Goal: Transaction & Acquisition: Purchase product/service

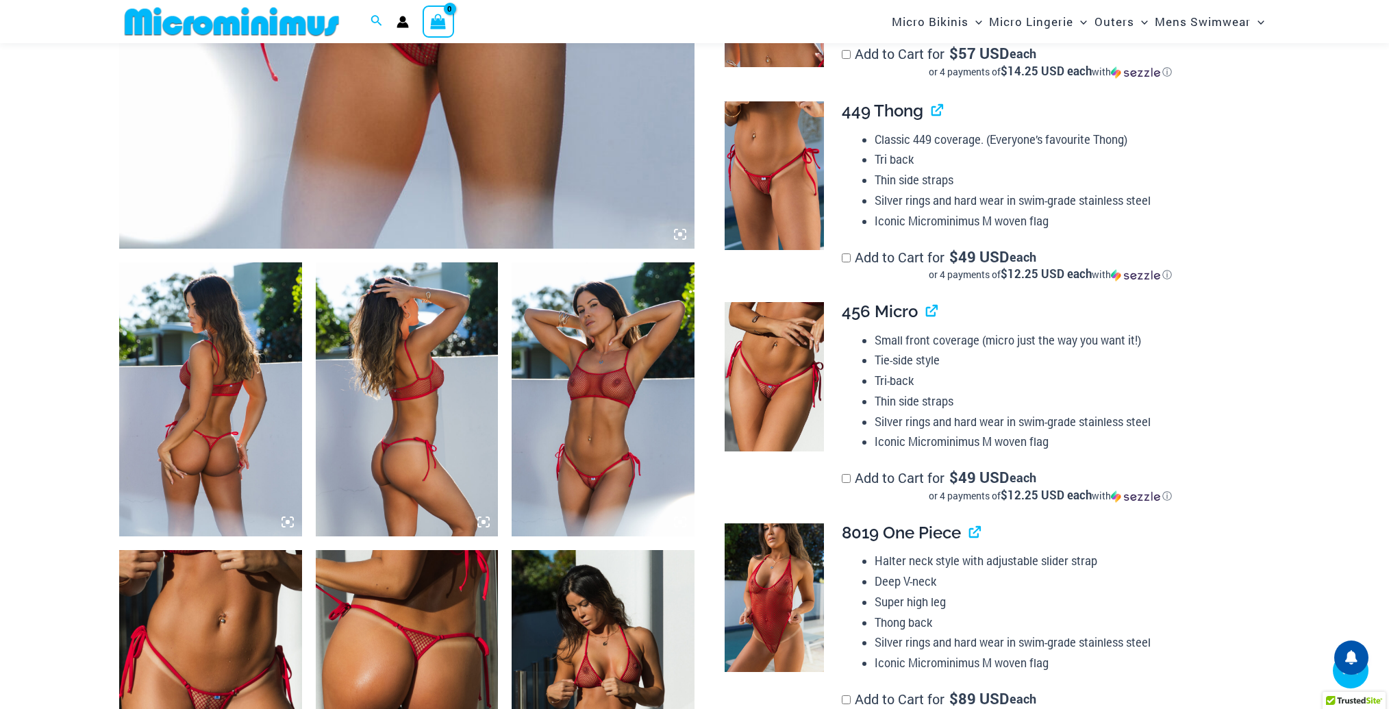
scroll to position [741, 0]
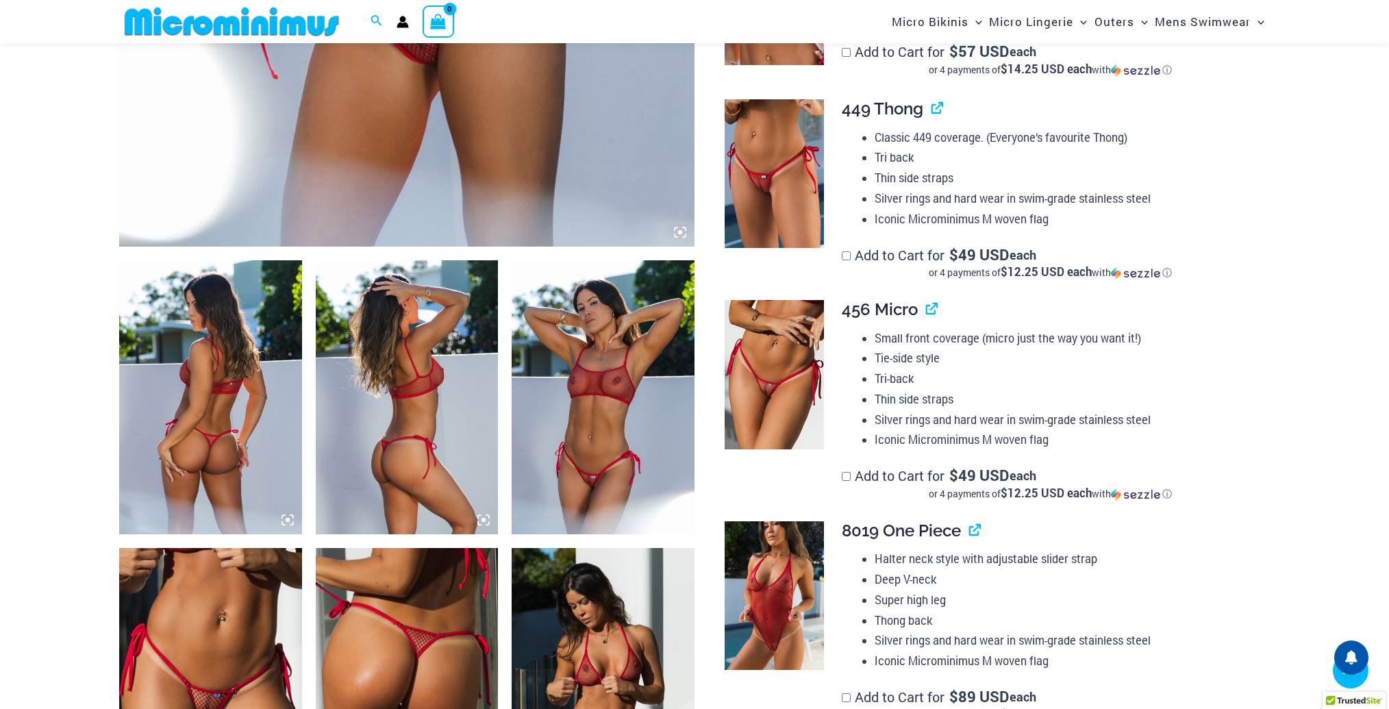
click at [786, 380] on img at bounding box center [774, 374] width 99 height 149
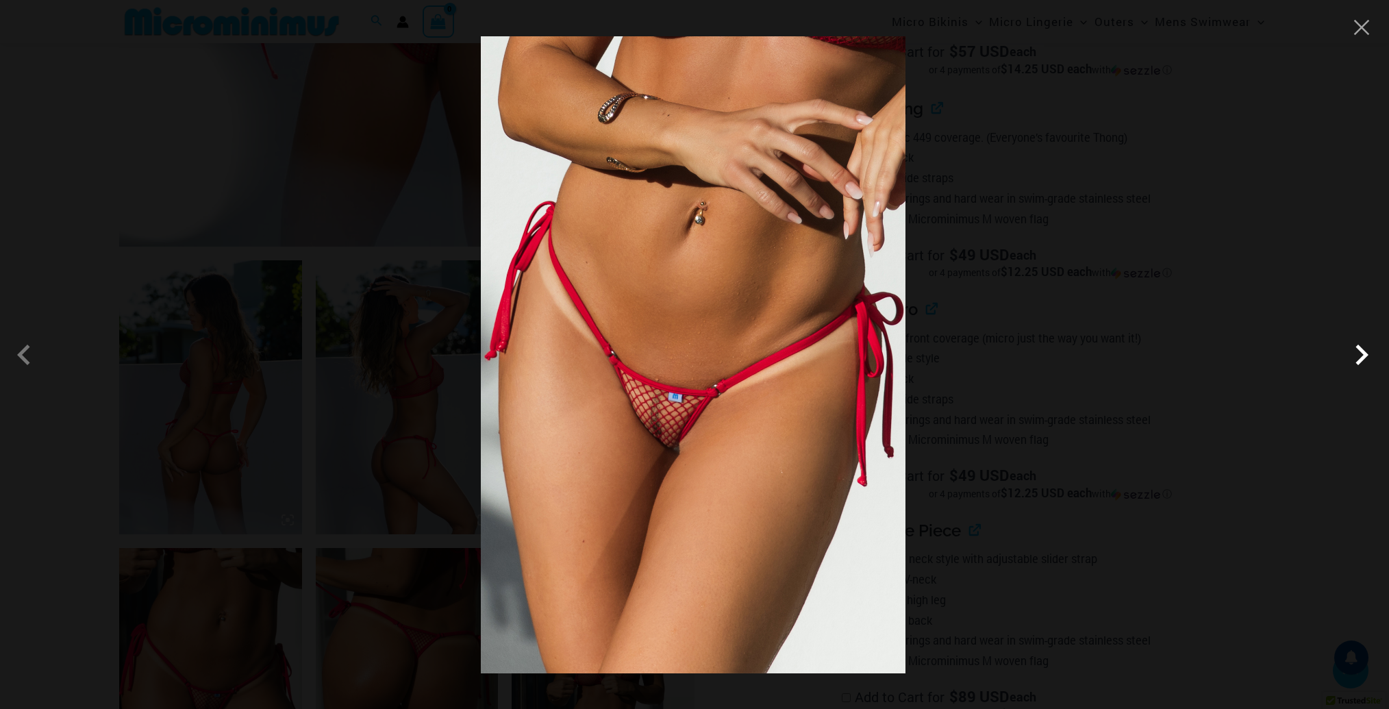
click at [1359, 358] on span at bounding box center [1361, 354] width 41 height 41
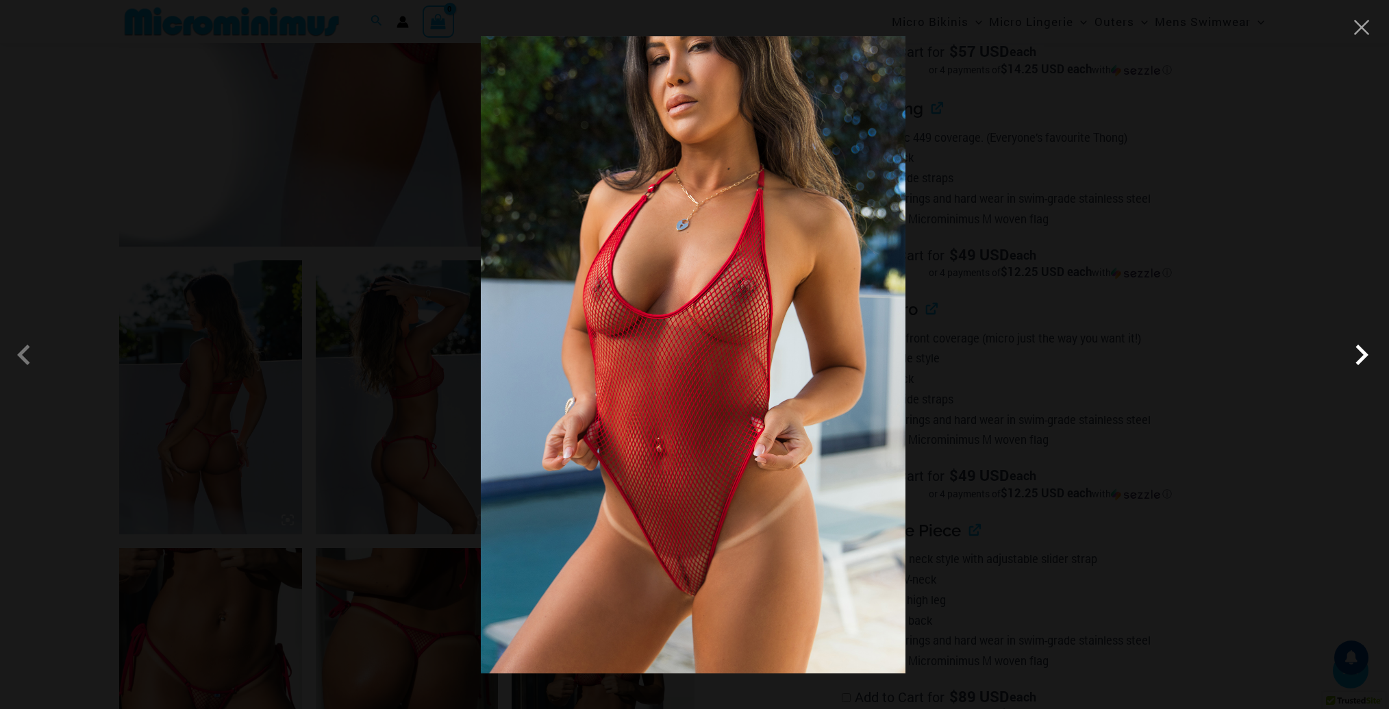
click at [1359, 357] on span at bounding box center [1361, 354] width 41 height 41
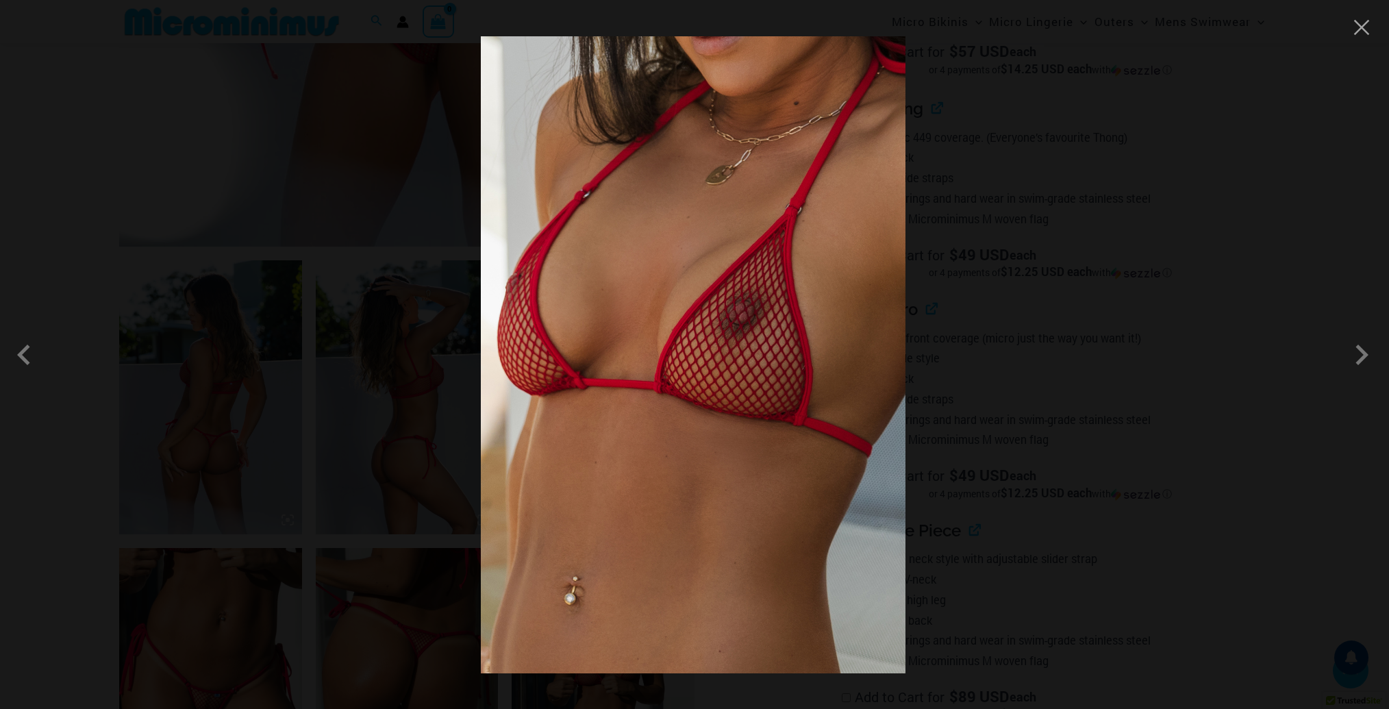
click at [1042, 367] on div at bounding box center [694, 354] width 1389 height 709
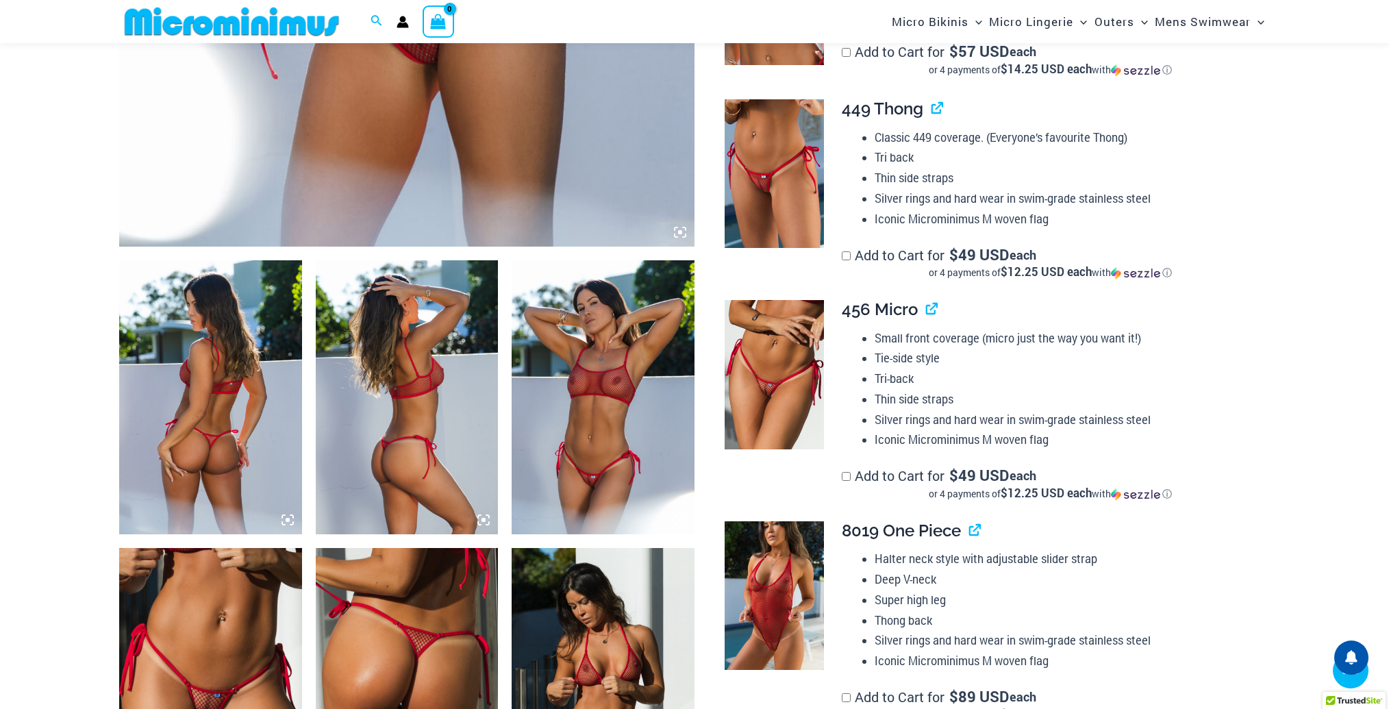
click at [125, 403] on img at bounding box center [210, 397] width 183 height 274
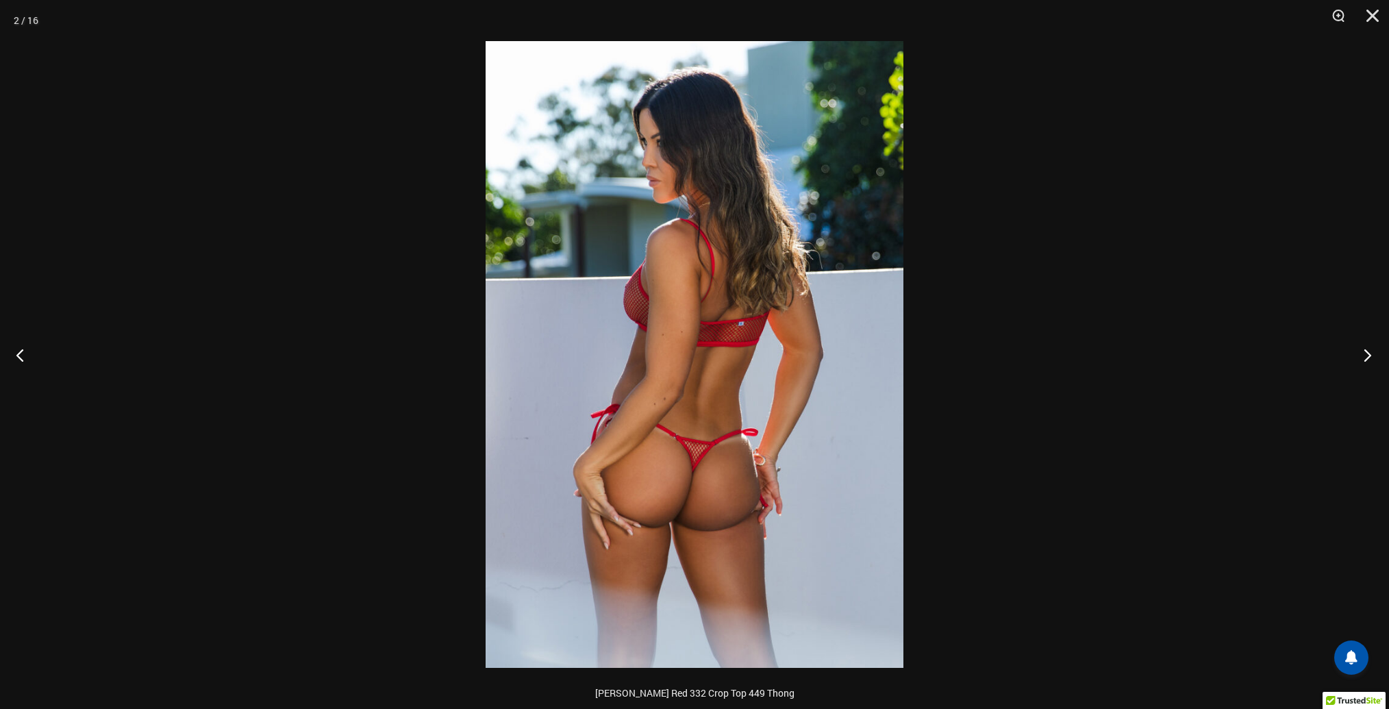
click at [1370, 359] on button "Next" at bounding box center [1363, 355] width 51 height 68
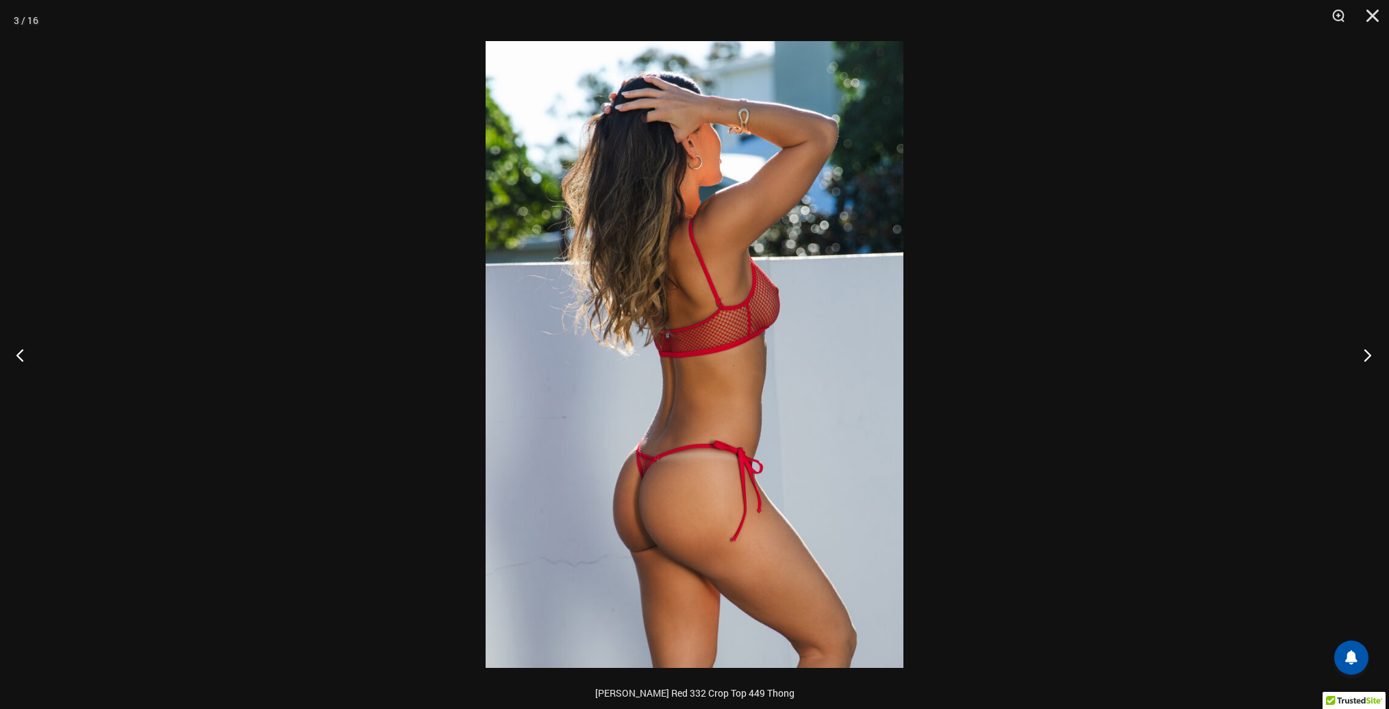
click at [1370, 359] on button "Next" at bounding box center [1363, 355] width 51 height 68
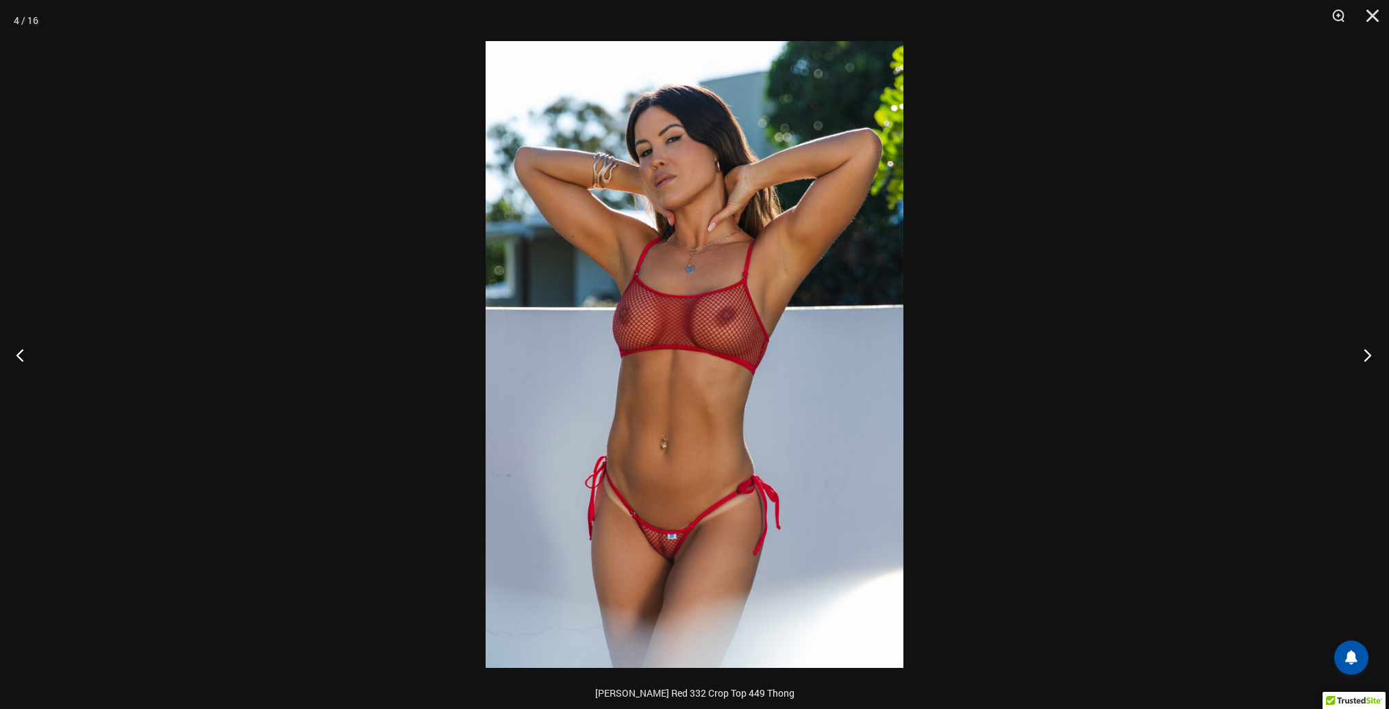
click at [1370, 359] on button "Next" at bounding box center [1363, 355] width 51 height 68
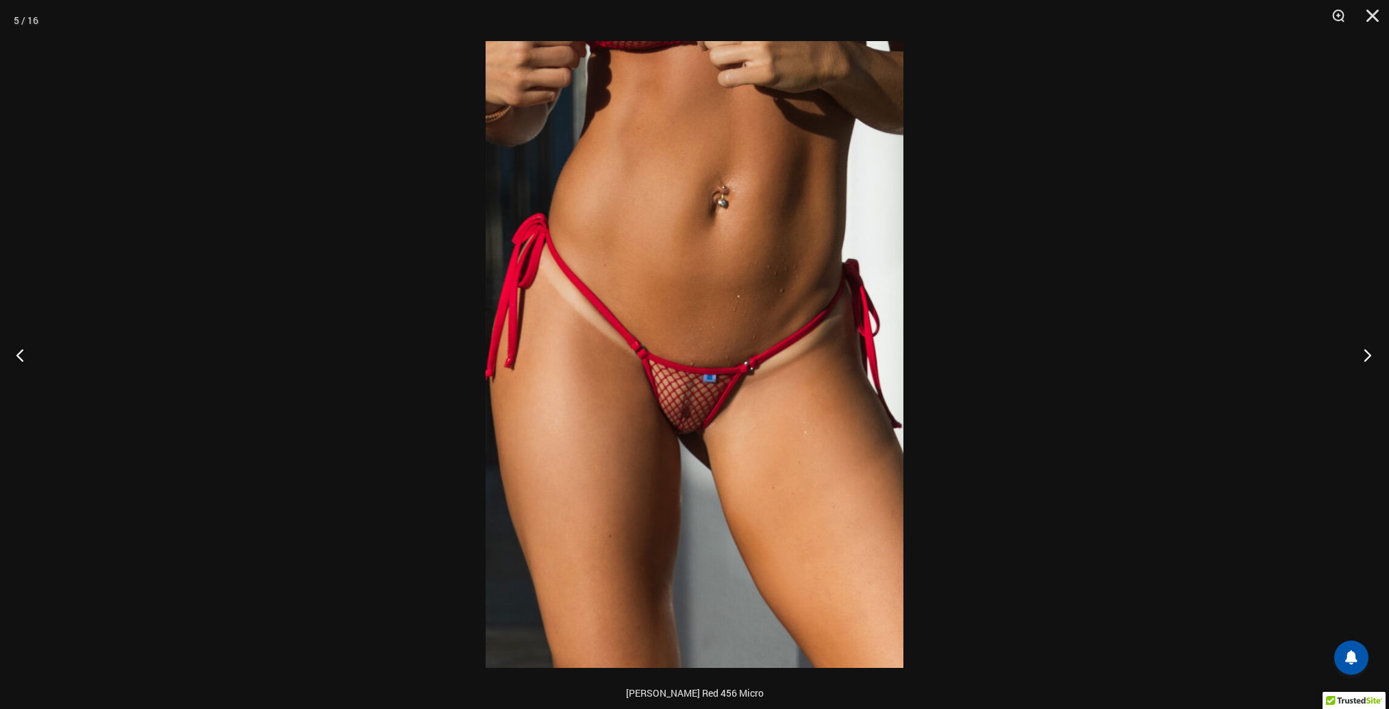
click at [1370, 359] on button "Next" at bounding box center [1363, 355] width 51 height 68
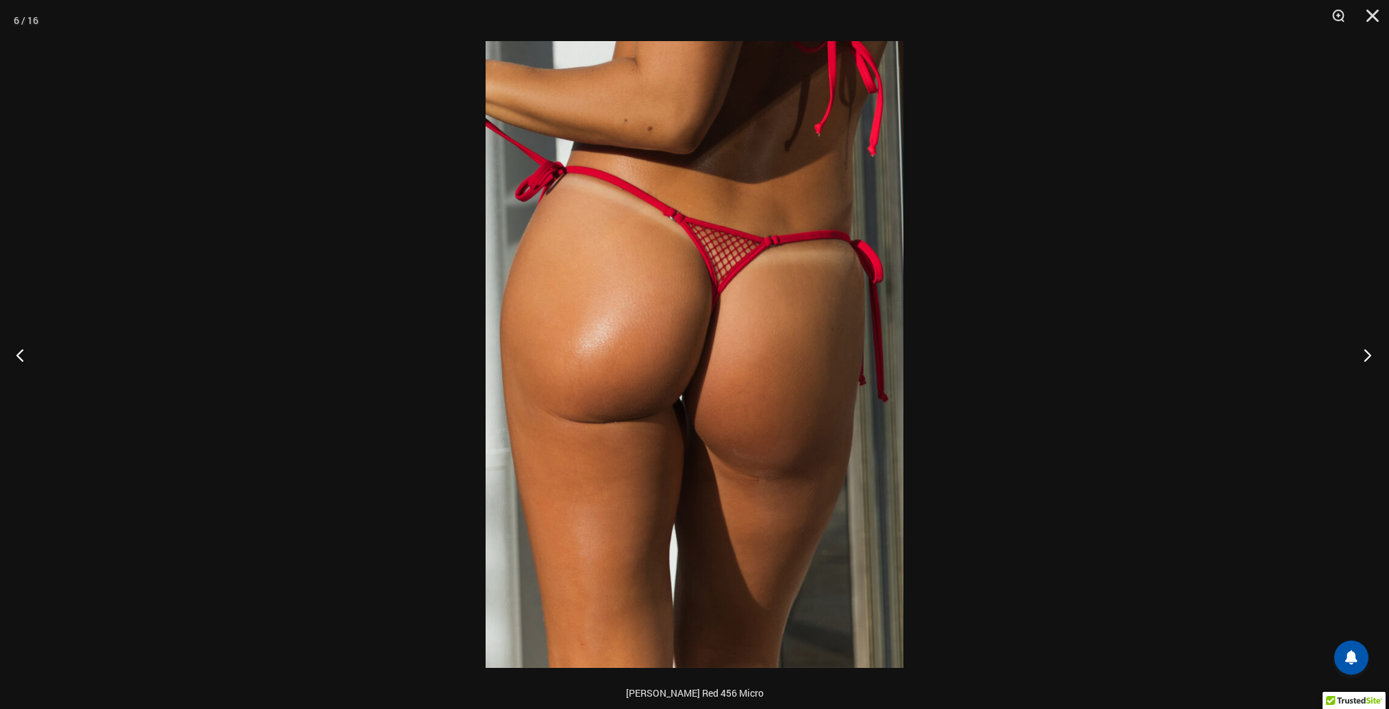
click at [1370, 359] on button "Next" at bounding box center [1363, 355] width 51 height 68
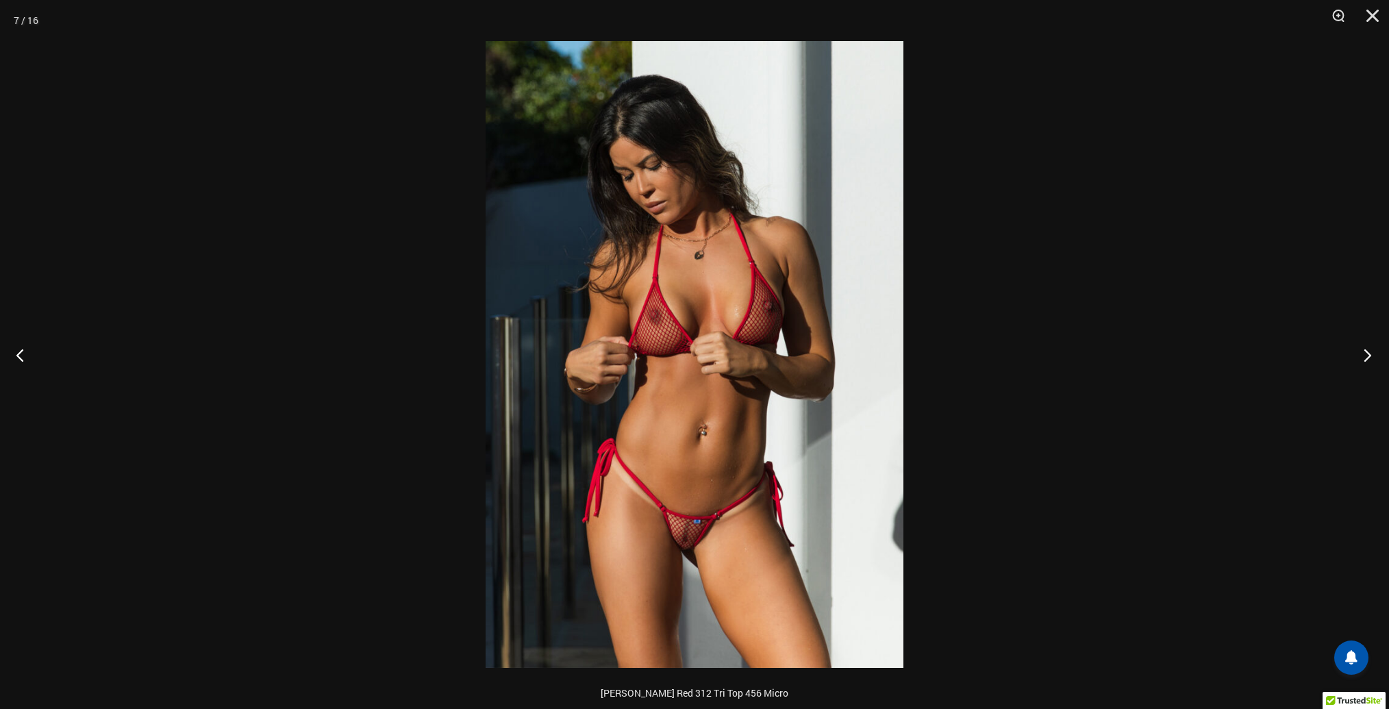
click at [1369, 359] on button "Next" at bounding box center [1363, 355] width 51 height 68
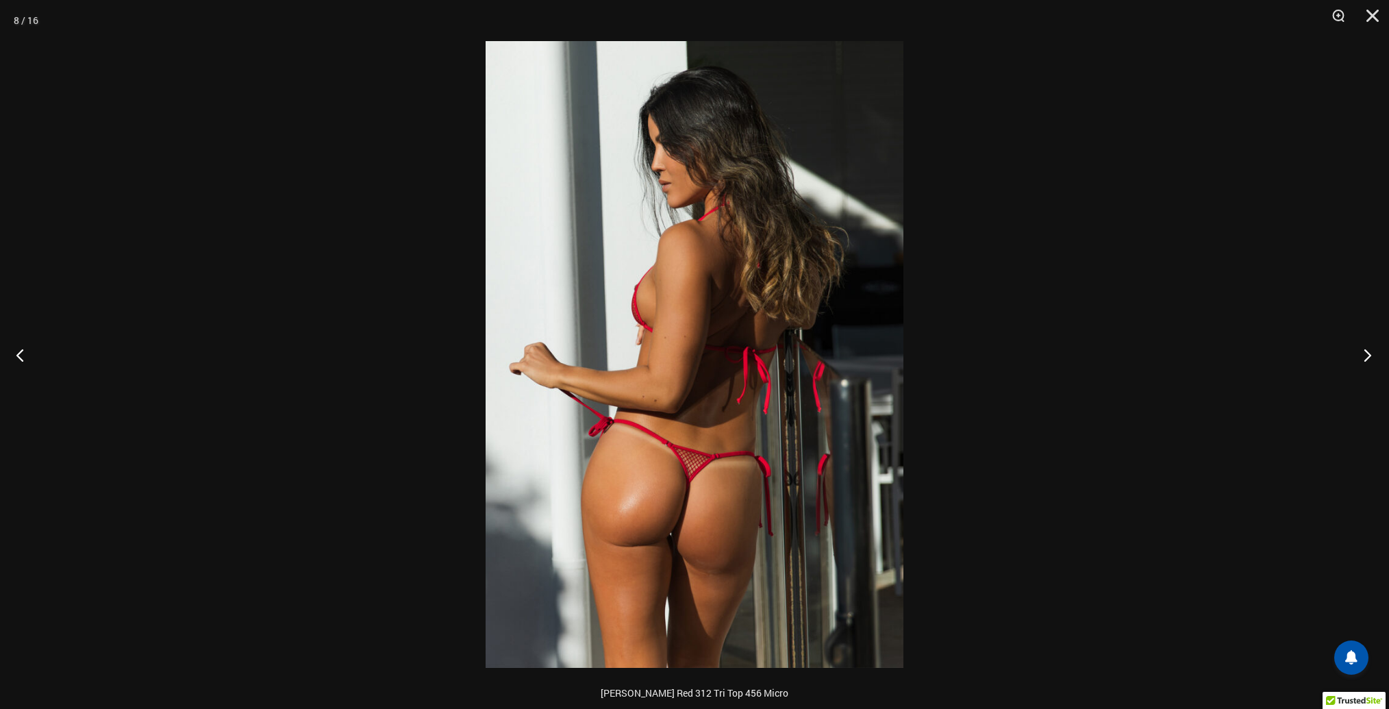
click at [1366, 359] on button "Next" at bounding box center [1363, 355] width 51 height 68
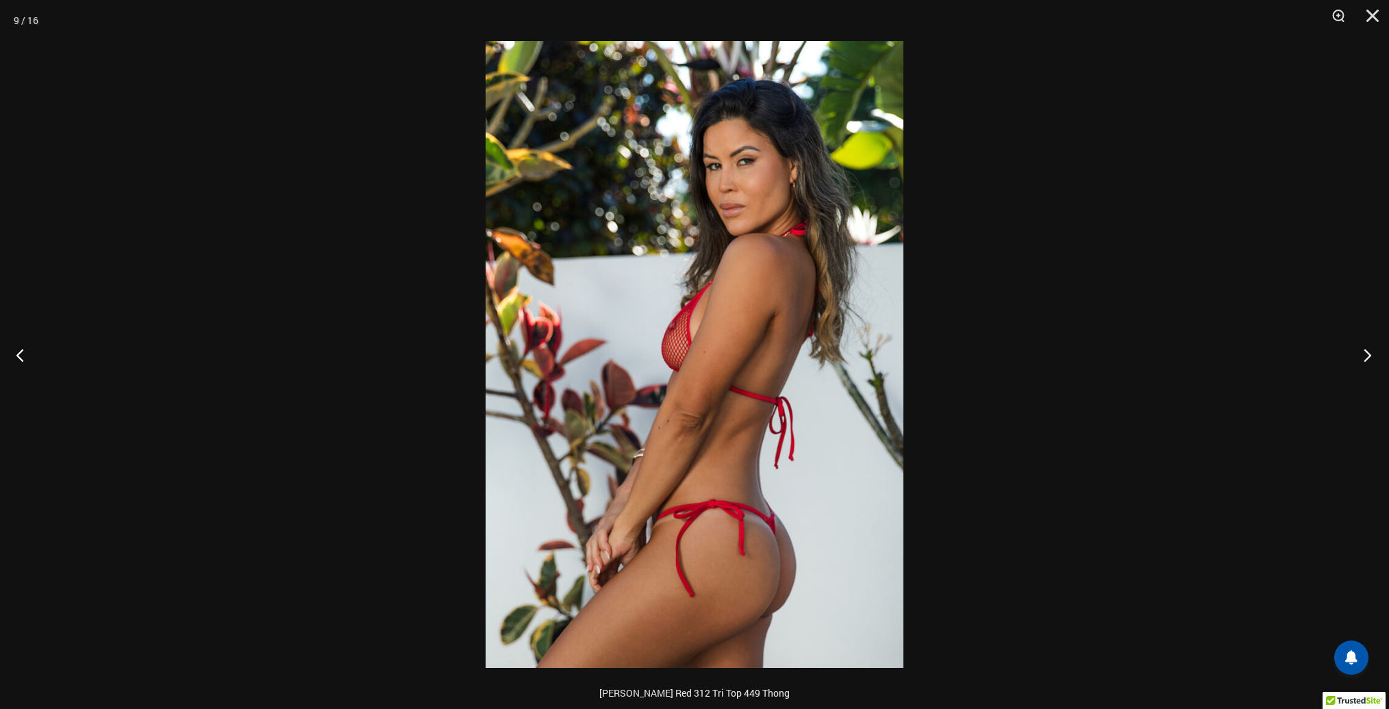
click at [1366, 359] on button "Next" at bounding box center [1363, 355] width 51 height 68
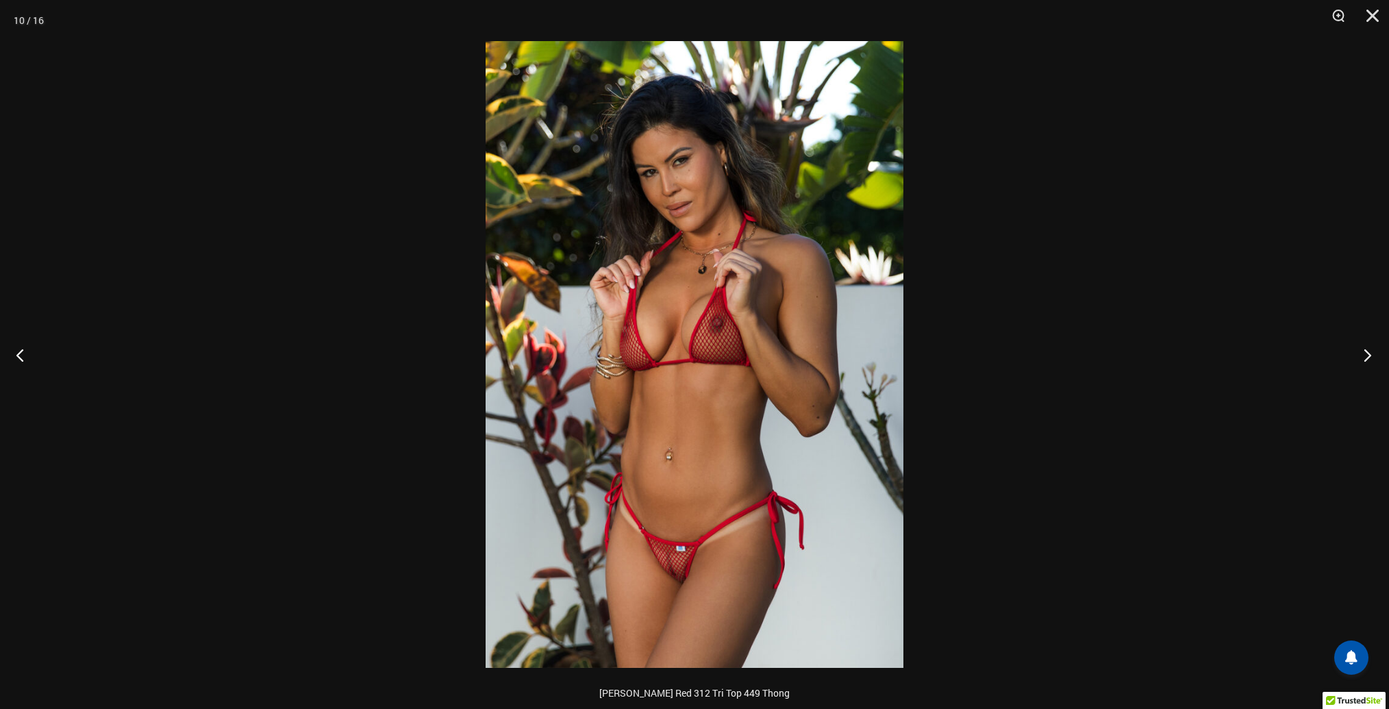
click at [1364, 359] on button "Next" at bounding box center [1363, 355] width 51 height 68
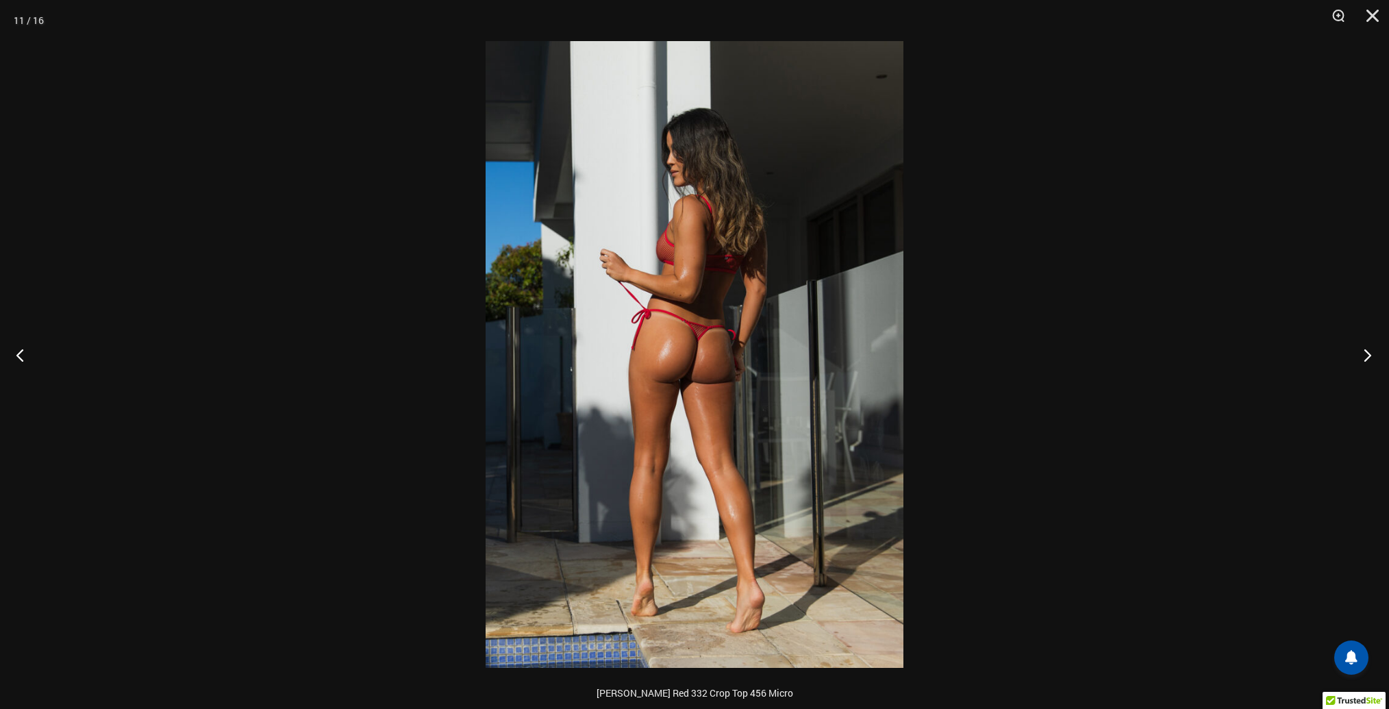
click at [1364, 359] on button "Next" at bounding box center [1363, 355] width 51 height 68
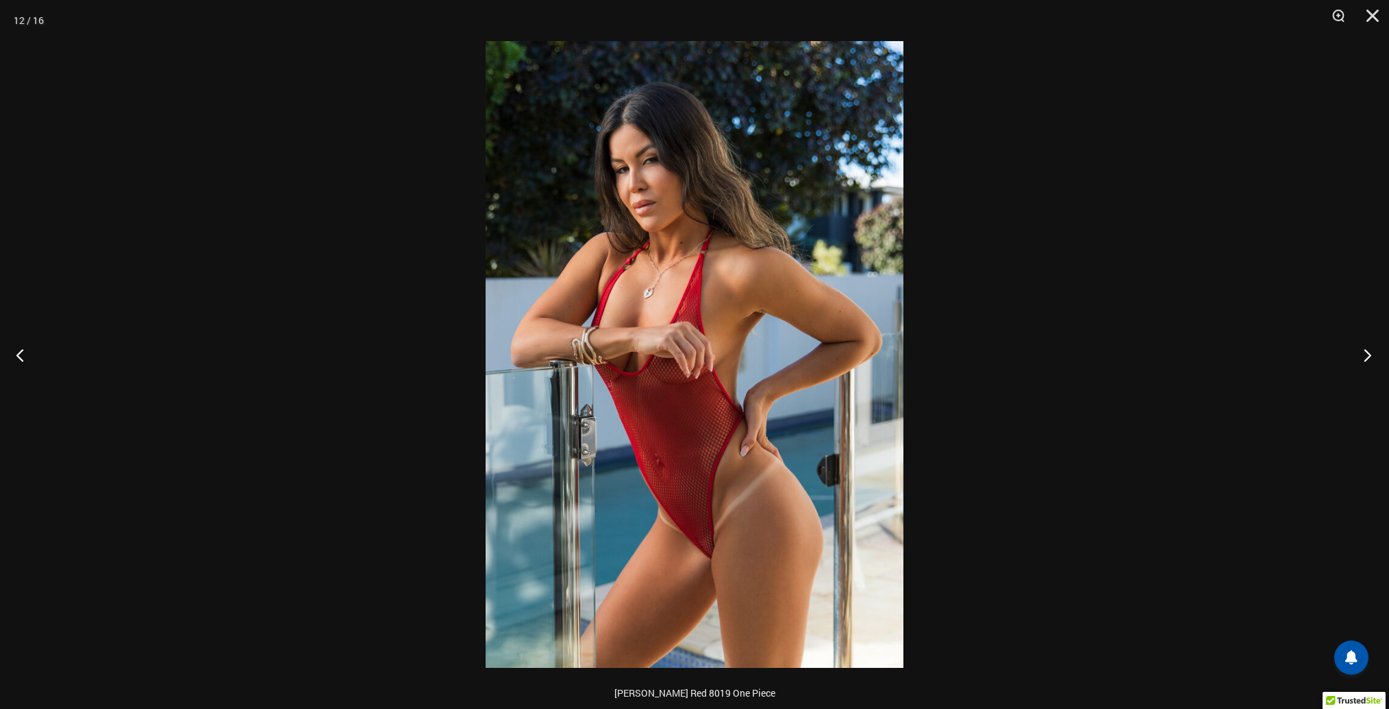
click at [1364, 359] on button "Next" at bounding box center [1363, 355] width 51 height 68
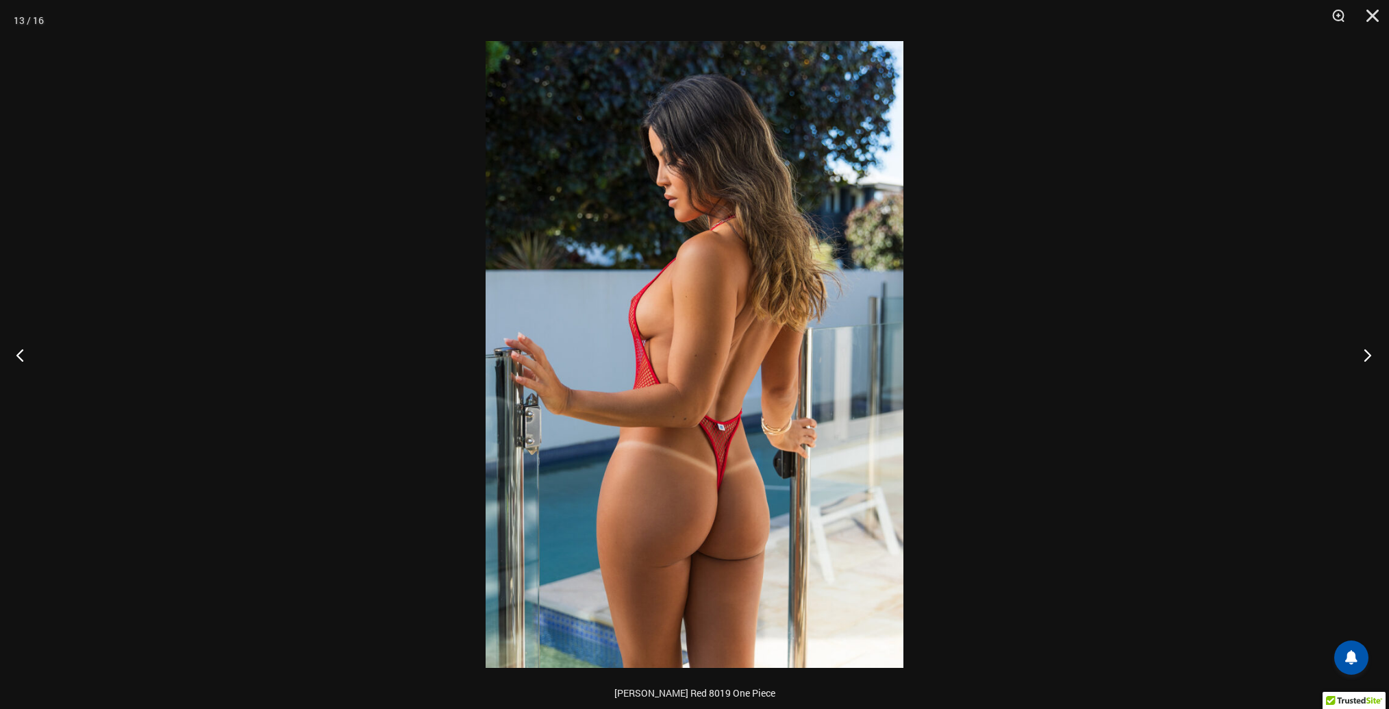
click at [1362, 360] on button "Next" at bounding box center [1363, 355] width 51 height 68
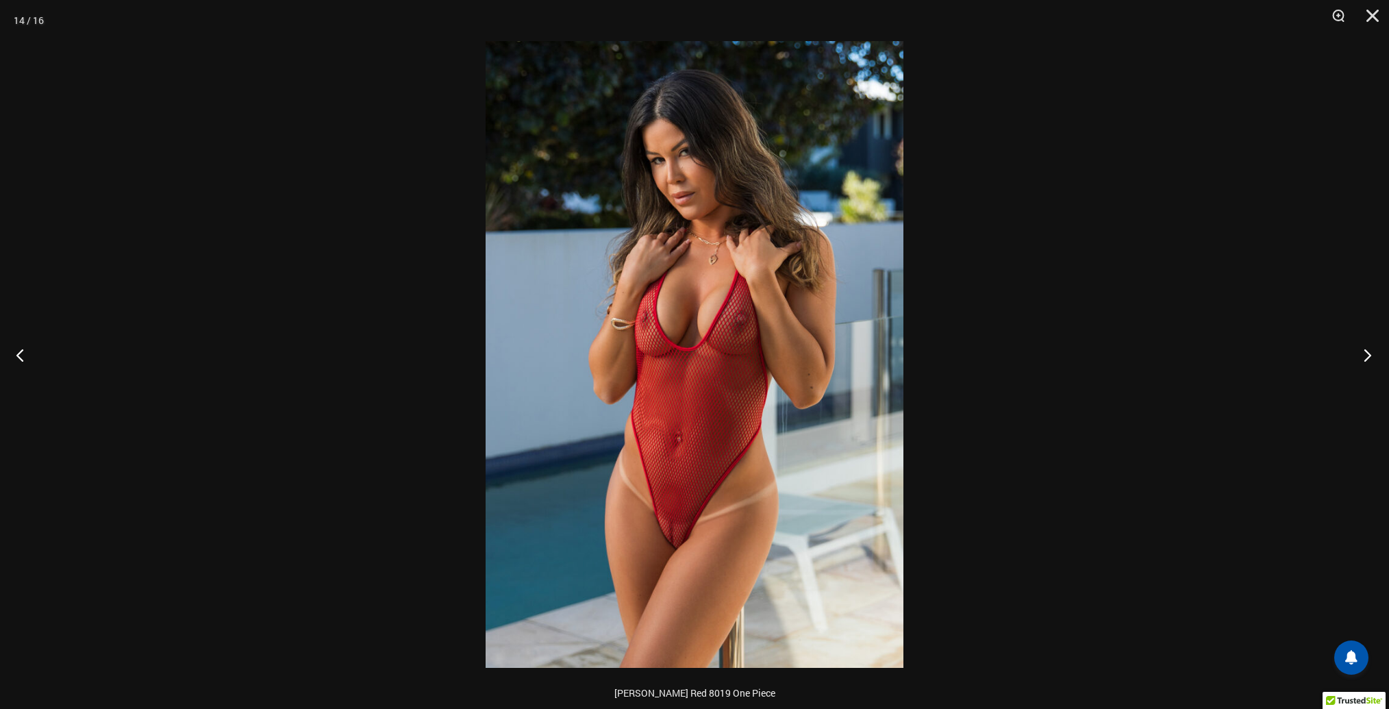
click at [1362, 360] on button "Next" at bounding box center [1363, 355] width 51 height 68
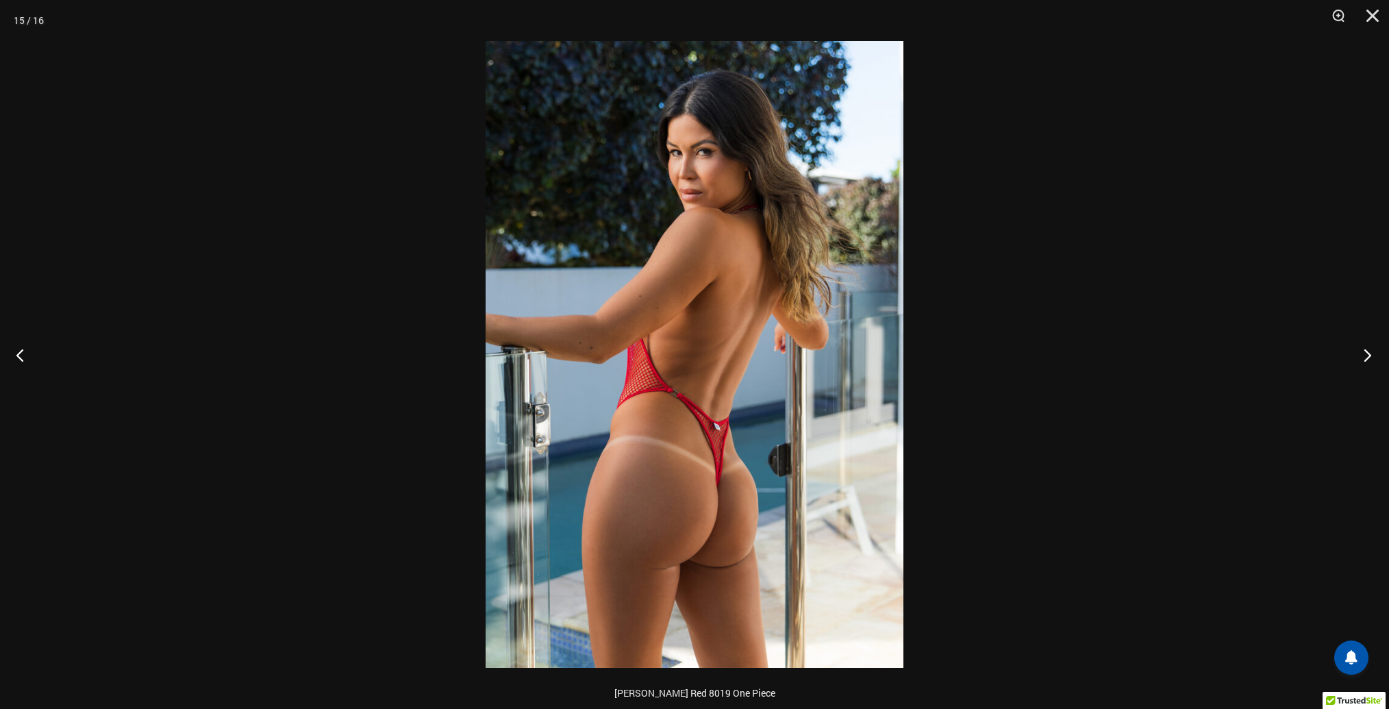
click at [1363, 360] on button "Next" at bounding box center [1363, 355] width 51 height 68
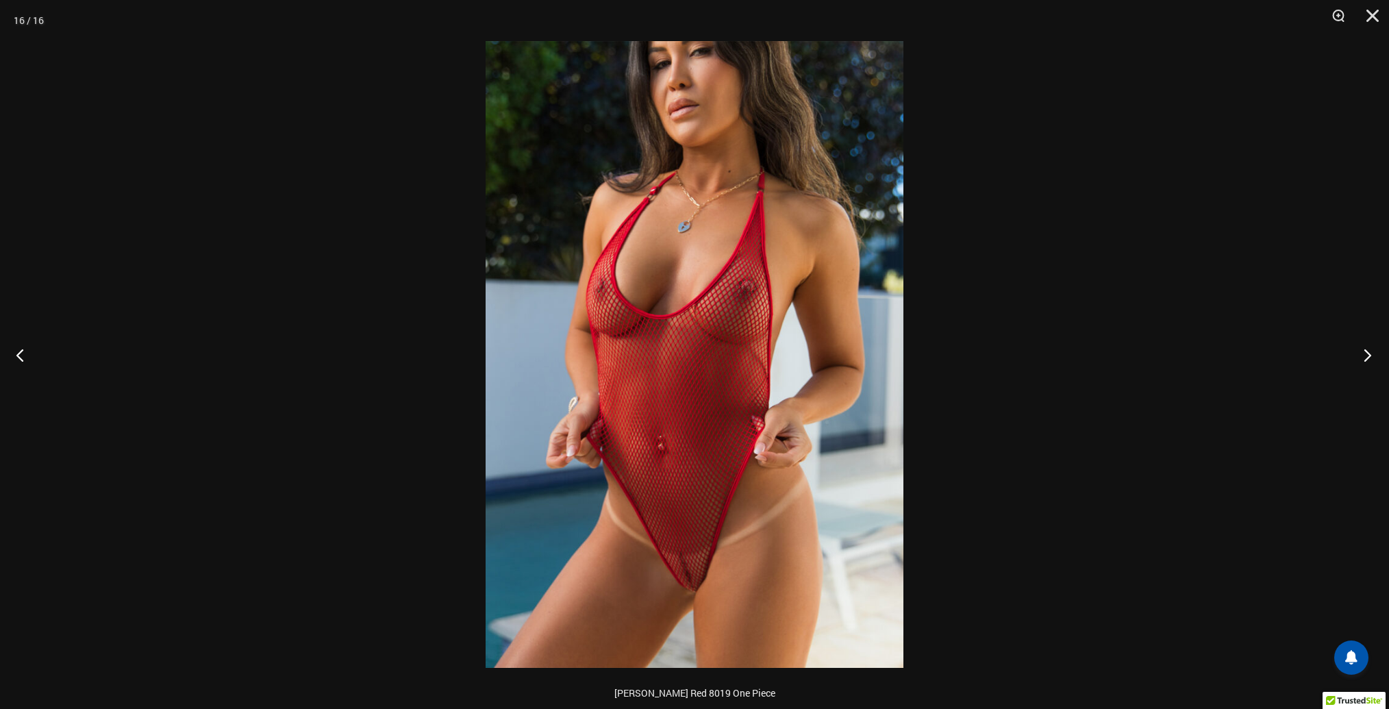
click at [1363, 361] on button "Next" at bounding box center [1363, 355] width 51 height 68
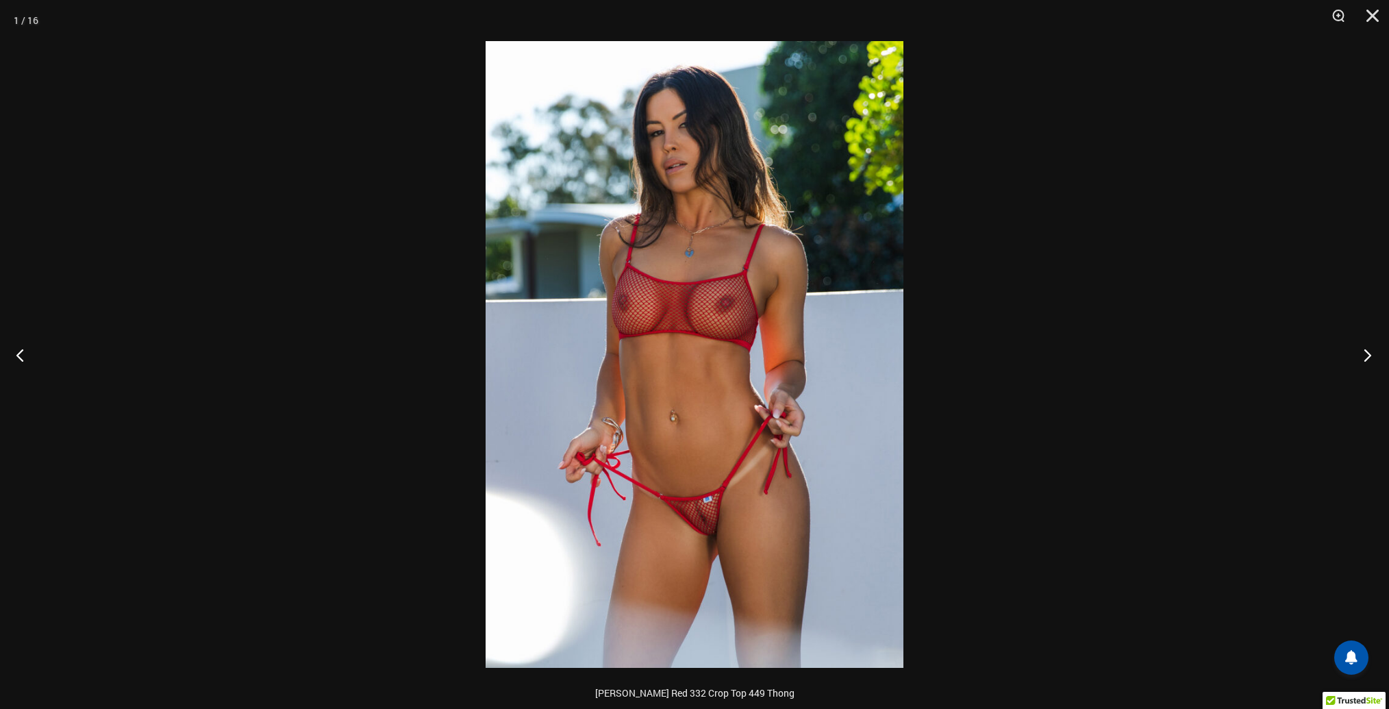
click at [1362, 361] on button "Next" at bounding box center [1363, 355] width 51 height 68
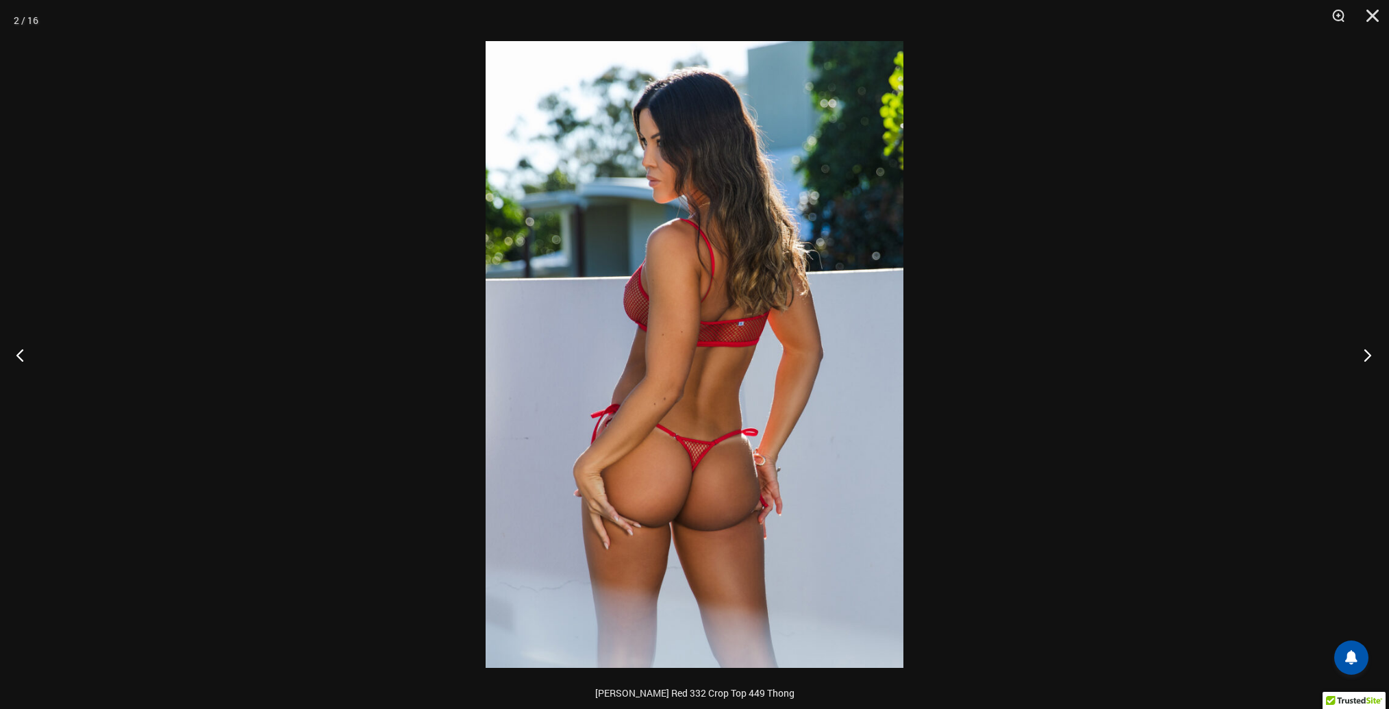
click at [1362, 361] on button "Next" at bounding box center [1363, 355] width 51 height 68
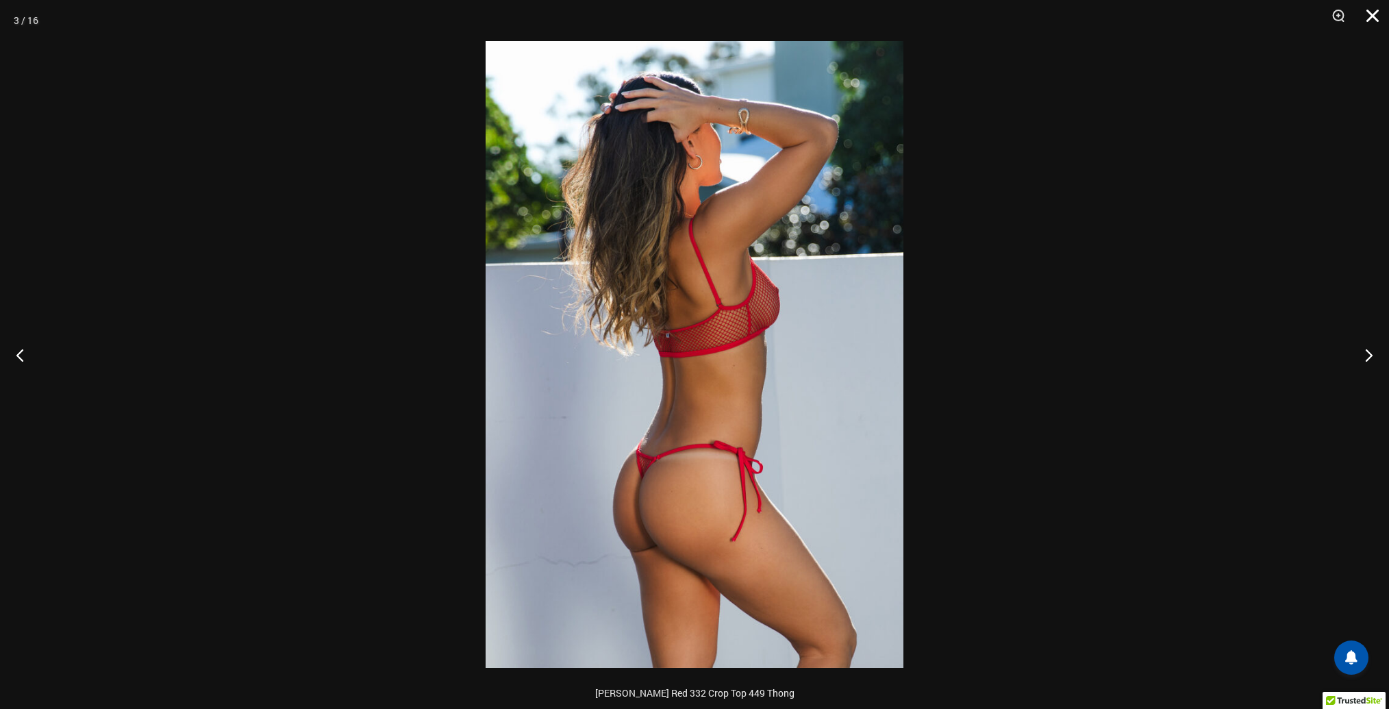
click at [1364, 10] on button "Close" at bounding box center [1368, 20] width 34 height 41
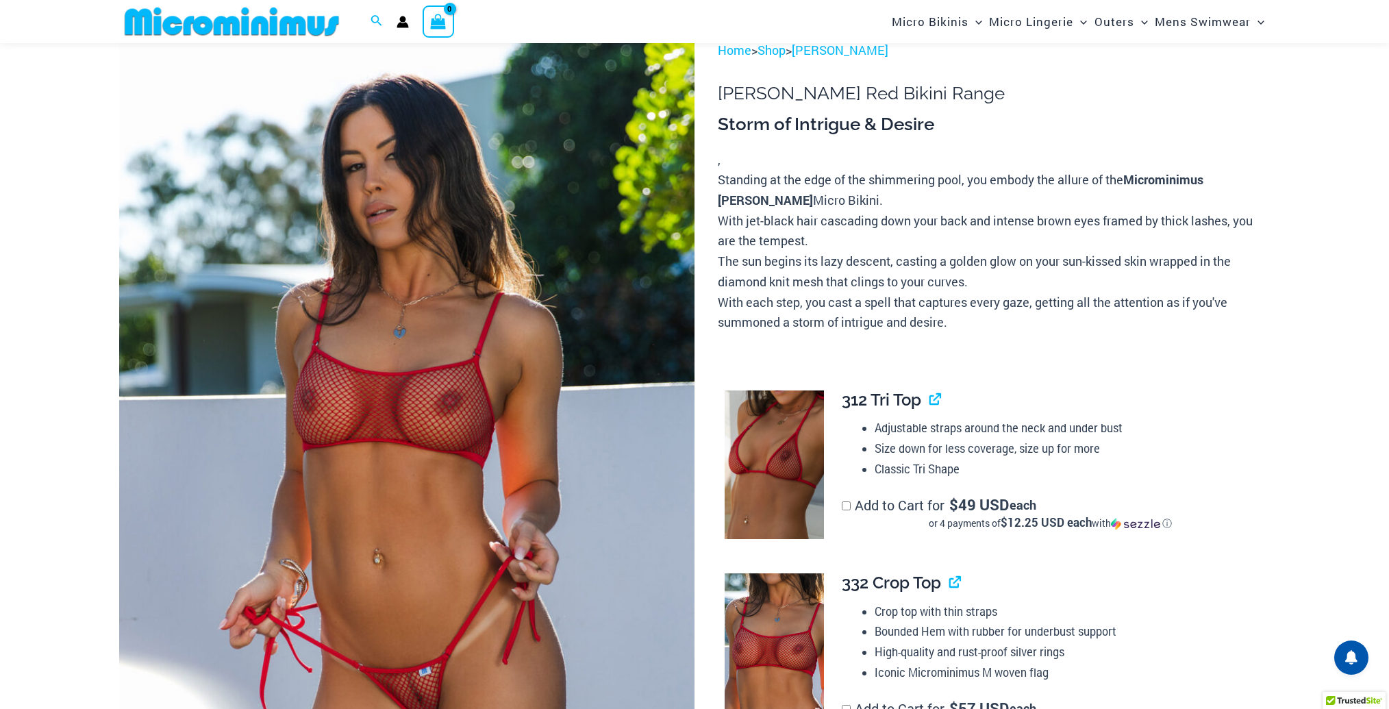
scroll to position [0, 0]
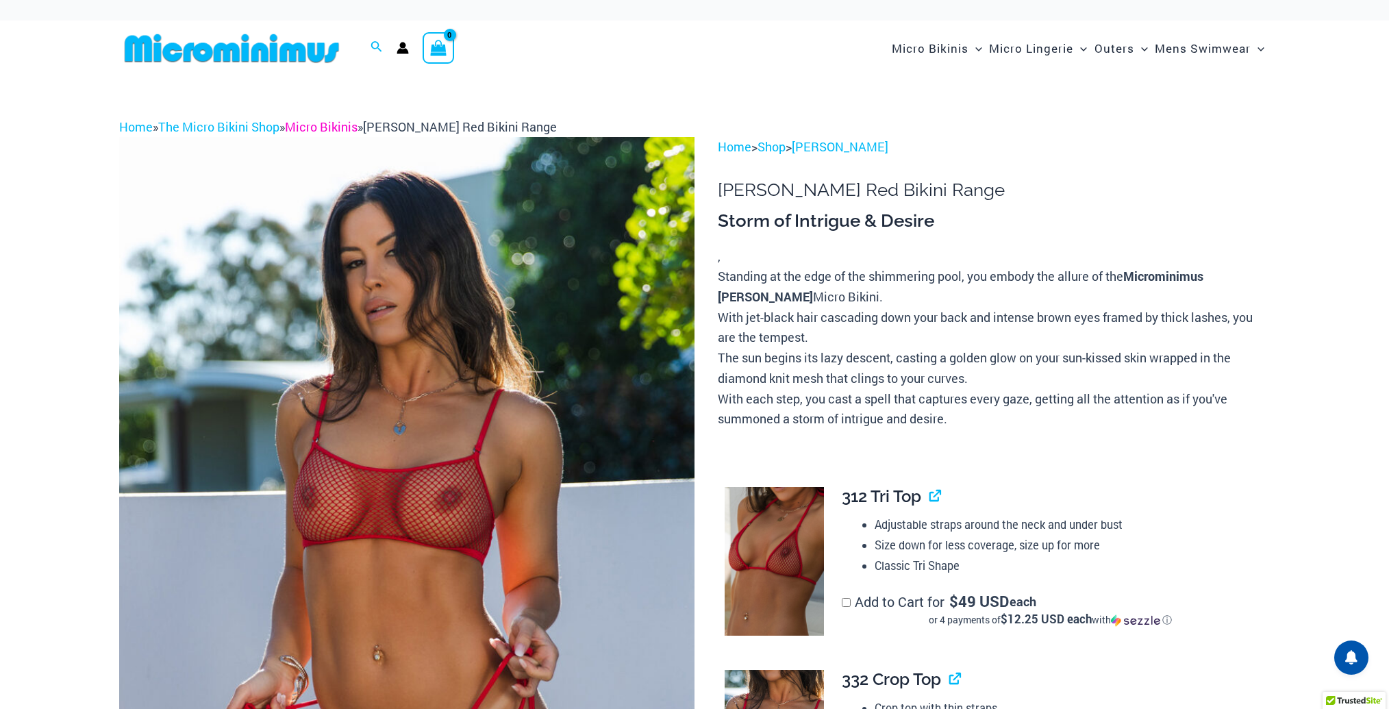
click at [310, 121] on link "Micro Bikinis" at bounding box center [321, 126] width 73 height 16
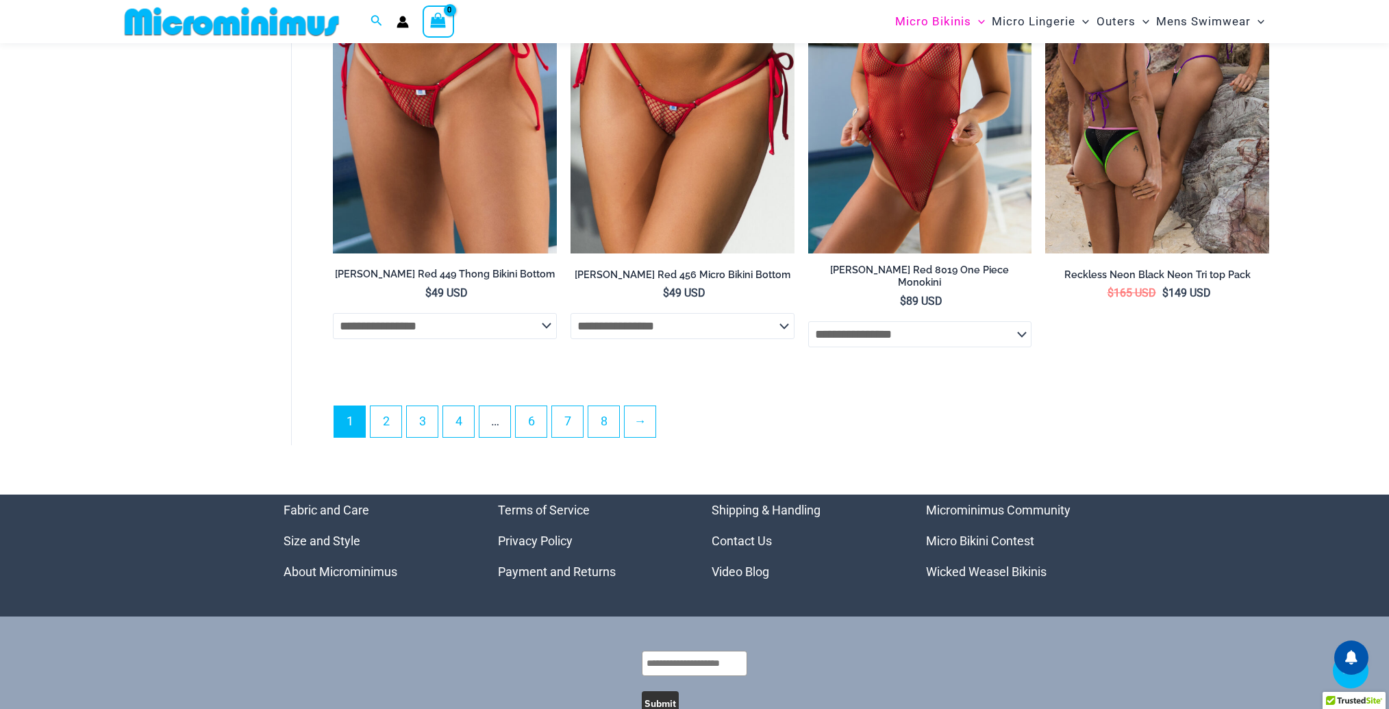
scroll to position [3880, 0]
